Goal: Task Accomplishment & Management: Manage account settings

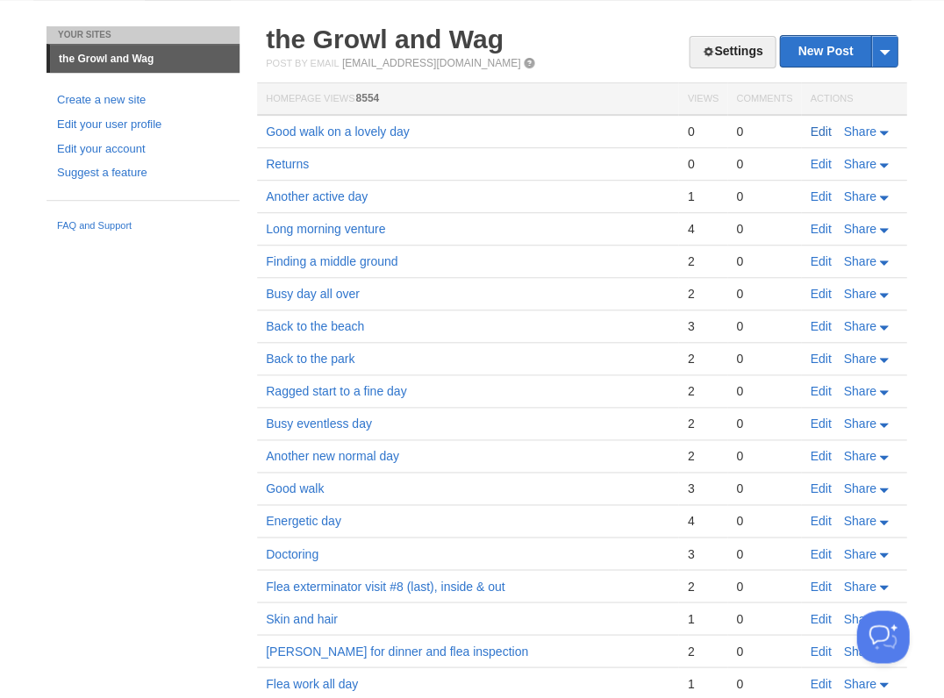
click at [811, 125] on link "Edit" at bounding box center [820, 132] width 21 height 14
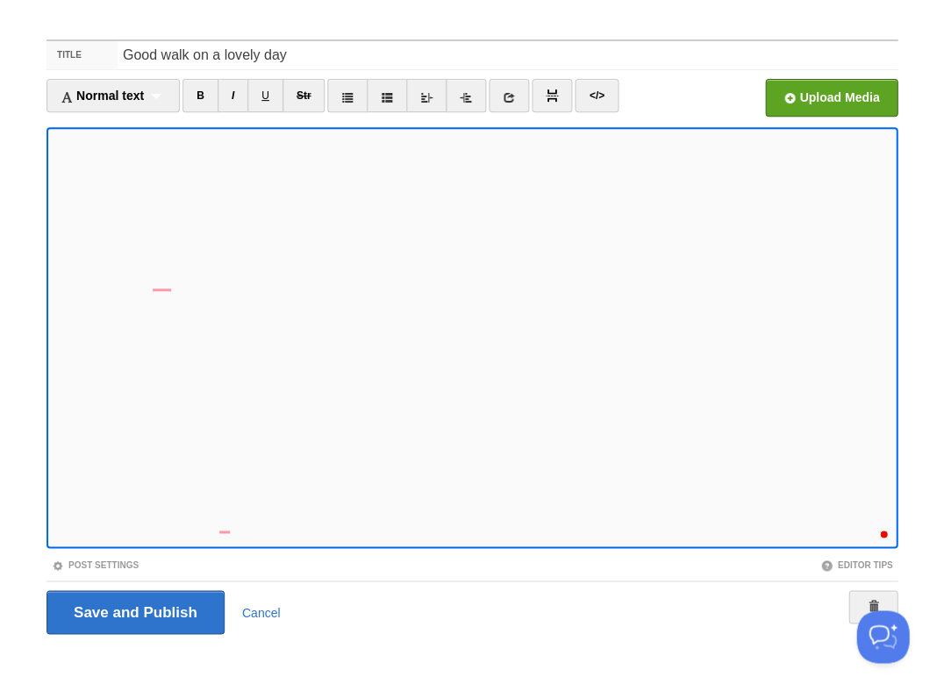
scroll to position [526, 0]
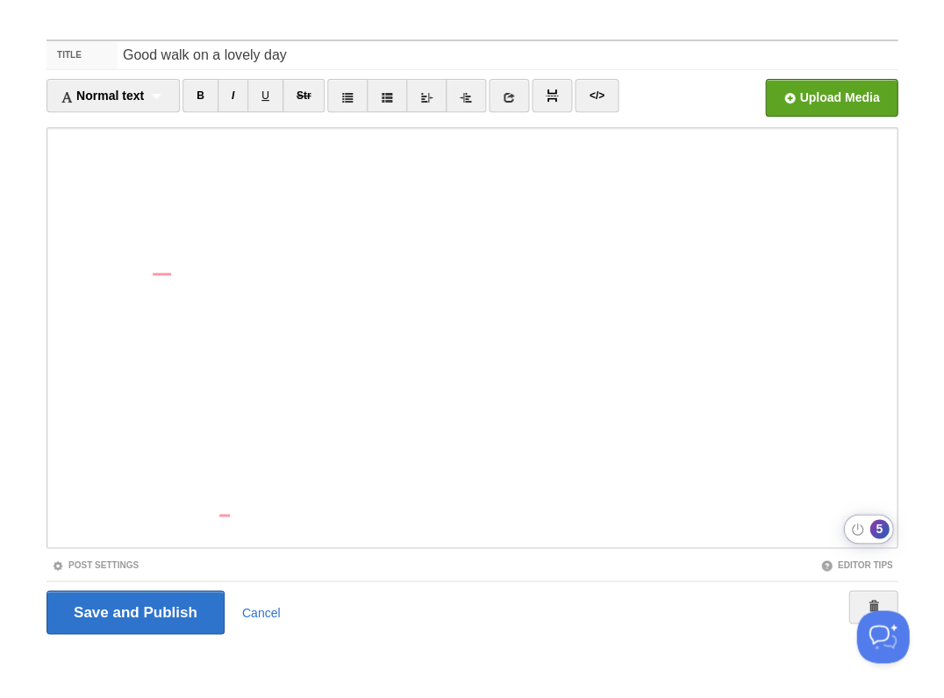
click at [879, 531] on div "5" at bounding box center [878, 528] width 19 height 19
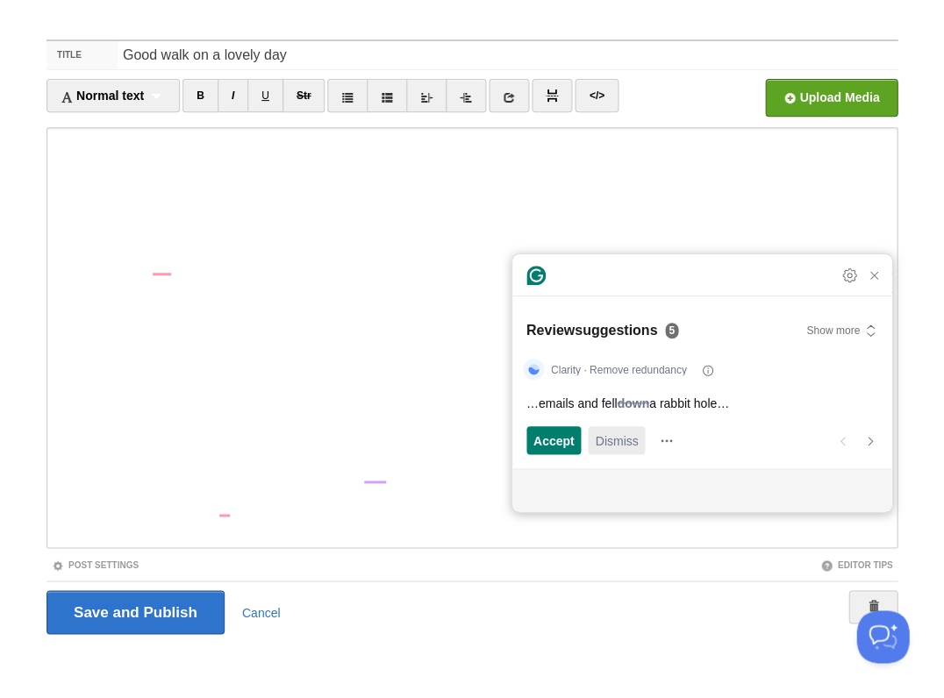
click at [622, 441] on span "Dismiss" at bounding box center [616, 441] width 43 height 18
click at [622, 442] on span "Dismiss" at bounding box center [616, 441] width 43 height 18
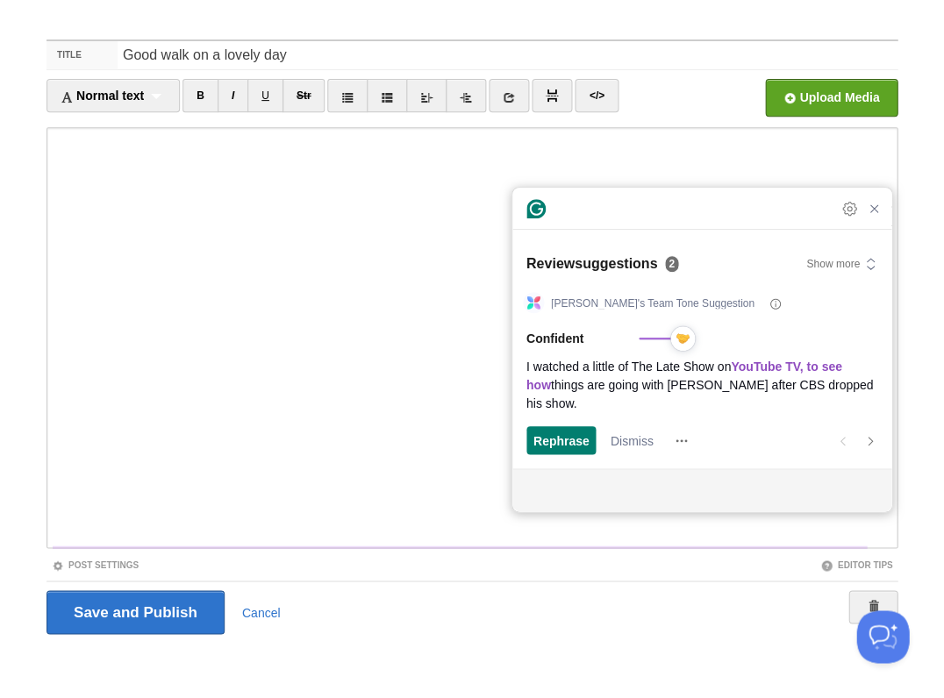
scroll to position [527, 0]
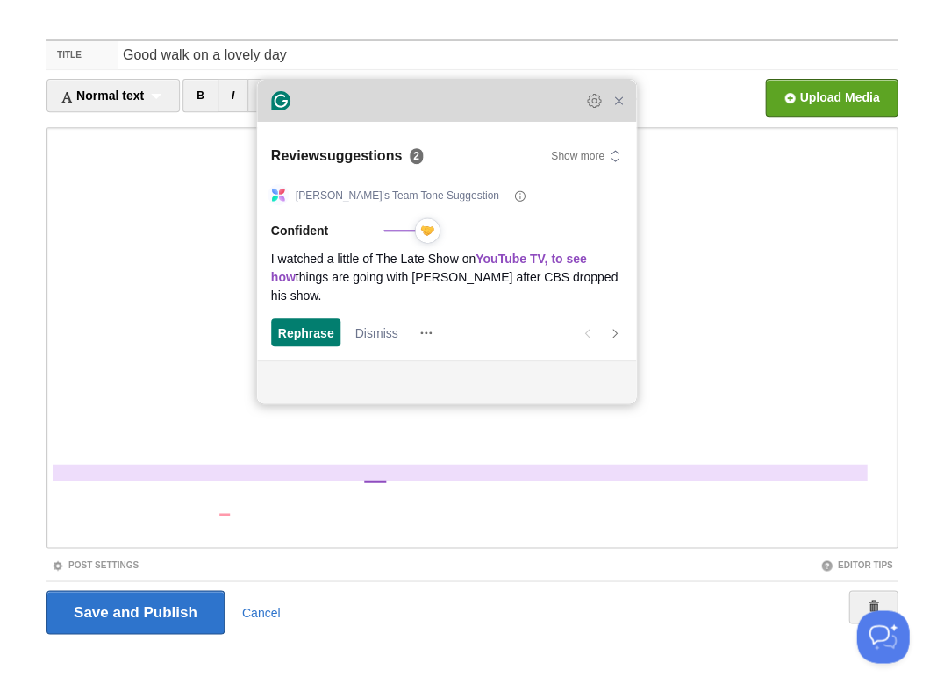
drag, startPoint x: 618, startPoint y: 214, endPoint x: 362, endPoint y: 106, distance: 277.1
click at [362, 106] on div "Grammarly Assistant Dismissing suggestion Review suggestions 2 Show more [PERSO…" at bounding box center [446, 242] width 379 height 324
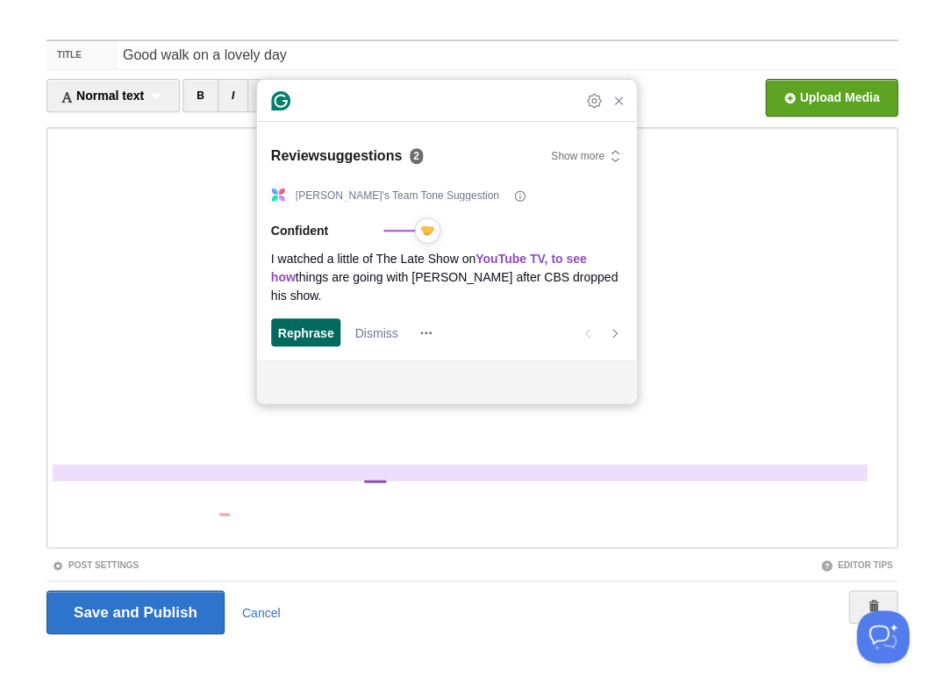
click at [298, 331] on span "Rephrase" at bounding box center [306, 333] width 56 height 18
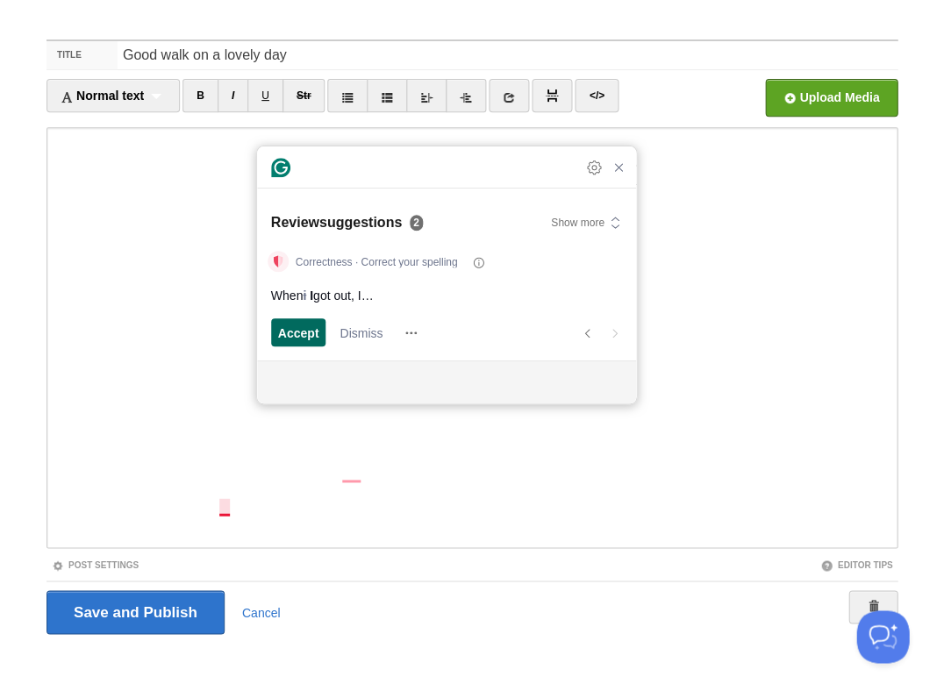
click at [315, 333] on span "Accept" at bounding box center [298, 333] width 41 height 18
click at [296, 332] on span "Accept" at bounding box center [298, 333] width 41 height 18
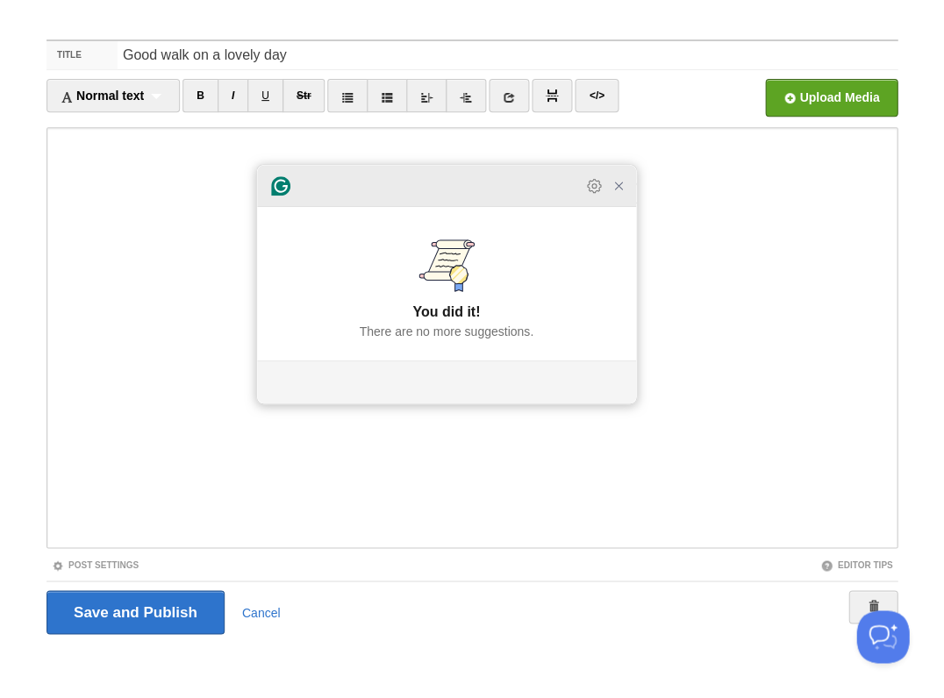
click at [629, 202] on div "Grammarly Assistant Accepting suggestion You did it! There are no more suggesti…" at bounding box center [446, 284] width 379 height 239
click at [620, 197] on icon "Close Grammarly Assistant" at bounding box center [618, 185] width 21 height 21
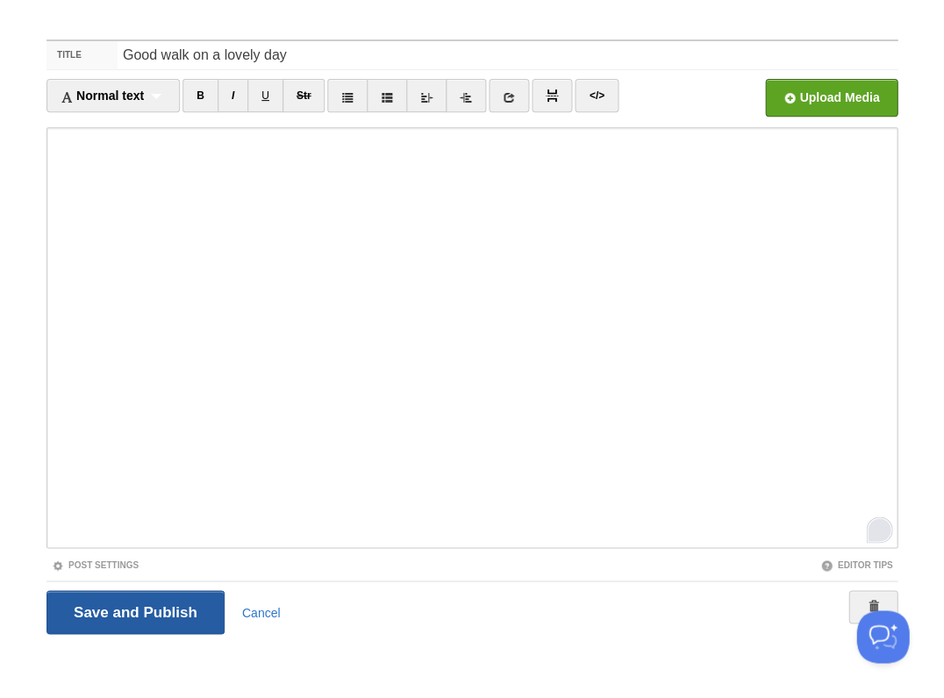
click at [81, 612] on input "Save and Publish" at bounding box center [135, 612] width 178 height 44
